Goal: Transaction & Acquisition: Obtain resource

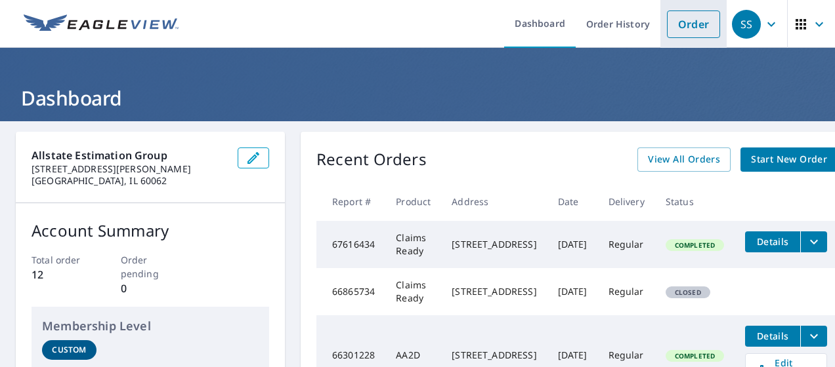
click at [690, 27] on link "Order" at bounding box center [693, 24] width 53 height 28
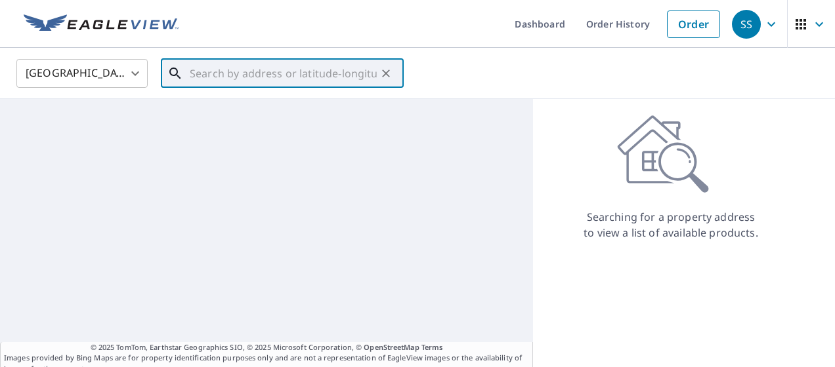
click at [274, 79] on input "text" at bounding box center [283, 73] width 187 height 37
click at [283, 64] on input "text" at bounding box center [283, 73] width 187 height 37
click at [251, 63] on input "text" at bounding box center [283, 73] width 187 height 37
paste input "1029 E BEHRENDS AVE, PEORIA, IL, 61603-3305"
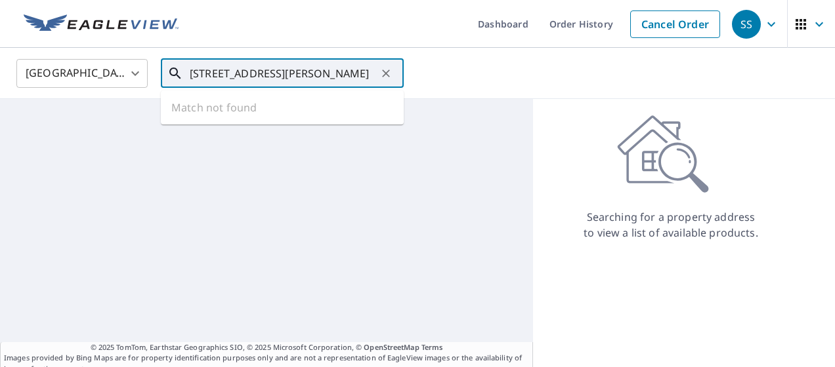
type input "1029 E BEHRENDS AVE, PEORIA, IL, 61603-3305"
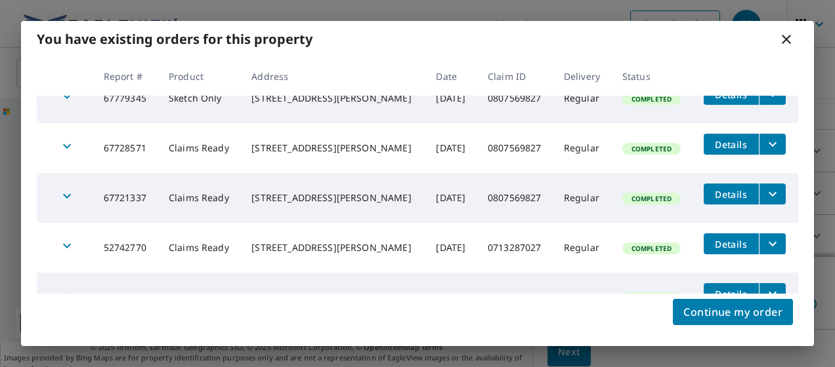
scroll to position [0, 0]
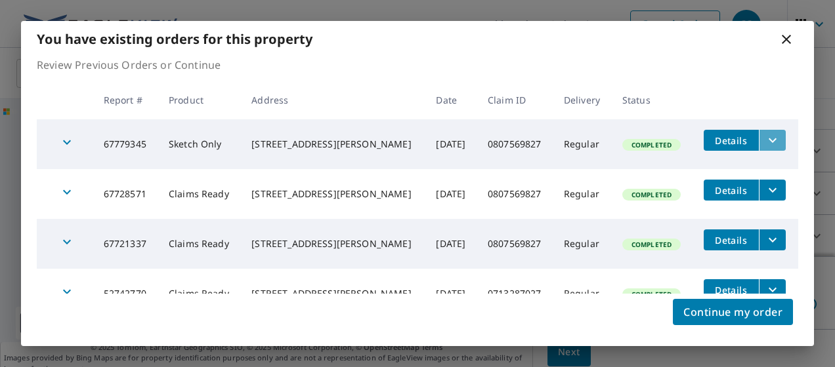
click at [764, 144] on icon "filesDropdownBtn-67779345" at bounding box center [772, 141] width 16 height 16
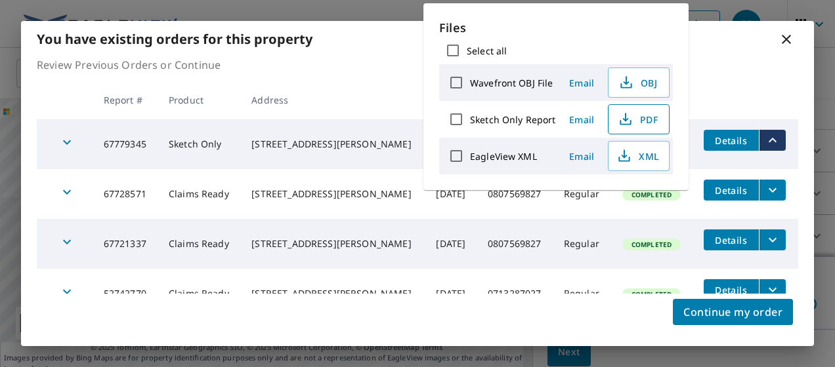
click at [637, 117] on span "PDF" at bounding box center [637, 120] width 42 height 16
